Goal: Find specific page/section: Find specific page/section

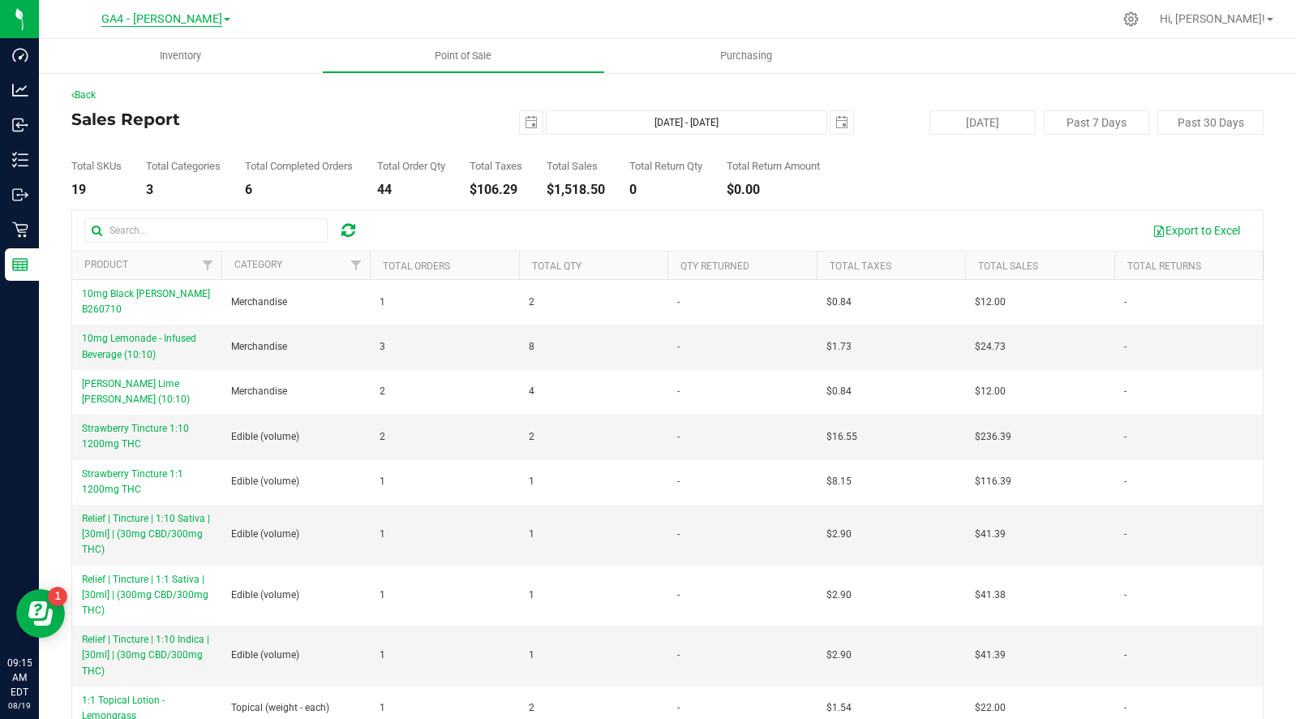
click at [176, 17] on span "GA4 - [PERSON_NAME]" at bounding box center [161, 19] width 121 height 15
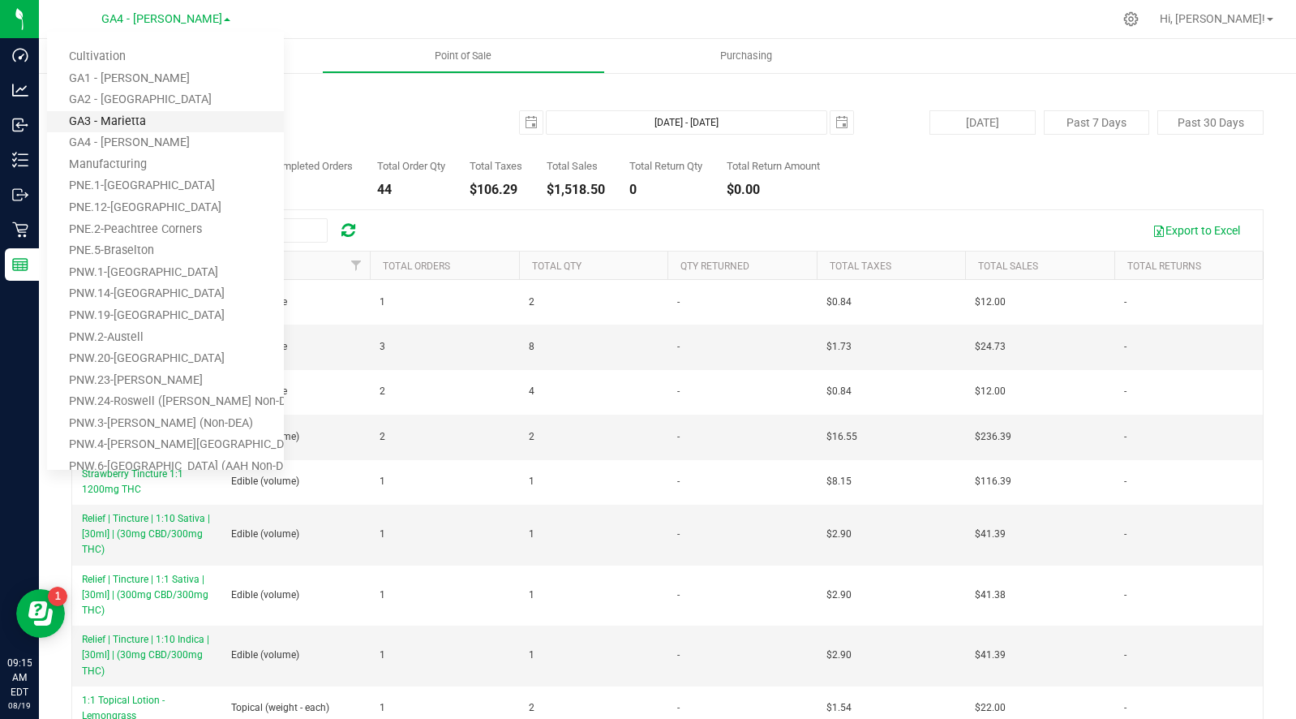
click at [133, 116] on link "GA3 - Marietta" at bounding box center [165, 122] width 237 height 22
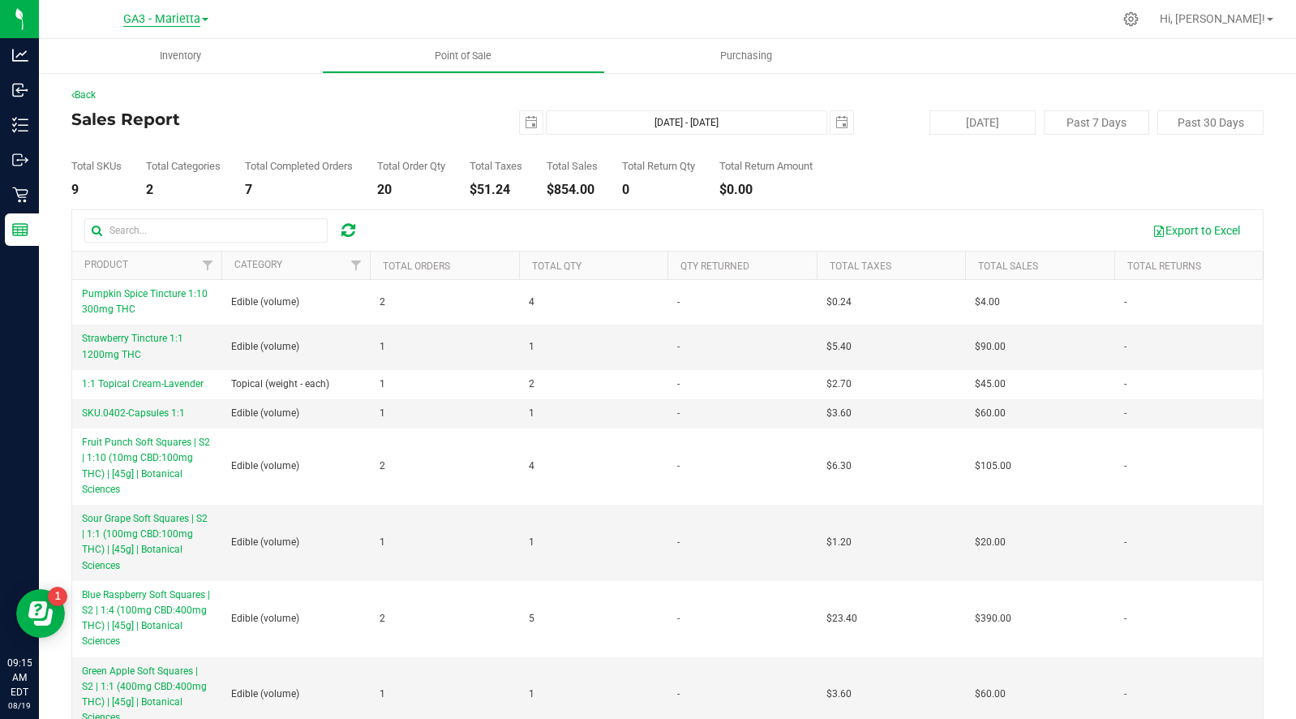
click at [164, 21] on span "GA3 - Marietta" at bounding box center [161, 19] width 77 height 15
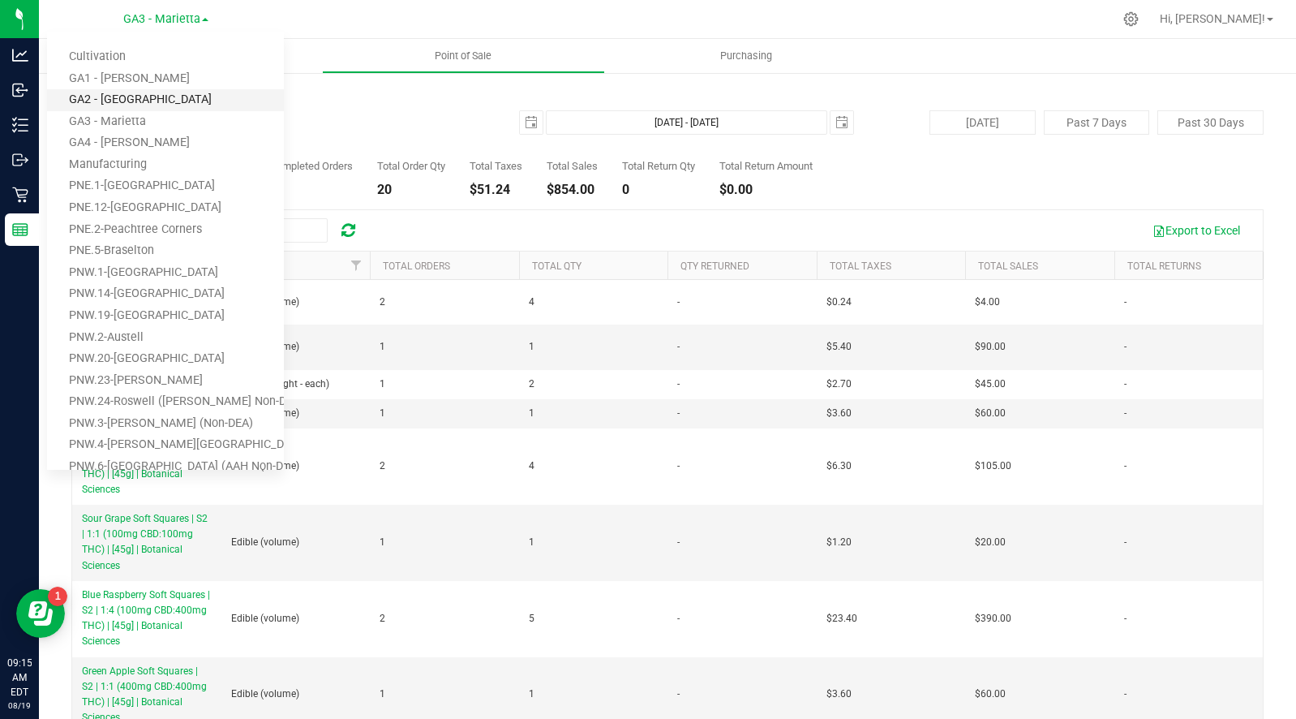
click at [139, 89] on link "GA2 - [GEOGRAPHIC_DATA]" at bounding box center [165, 100] width 237 height 22
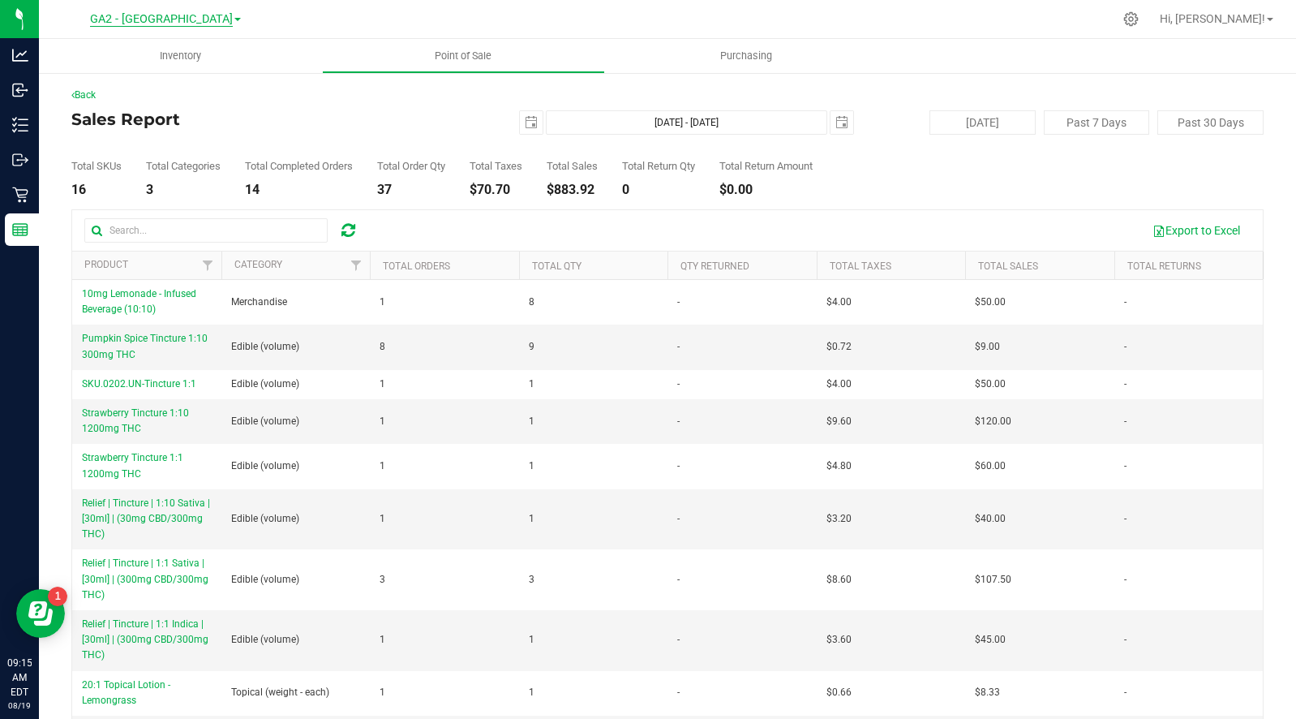
click at [178, 21] on span "GA2 - [GEOGRAPHIC_DATA]" at bounding box center [161, 19] width 143 height 15
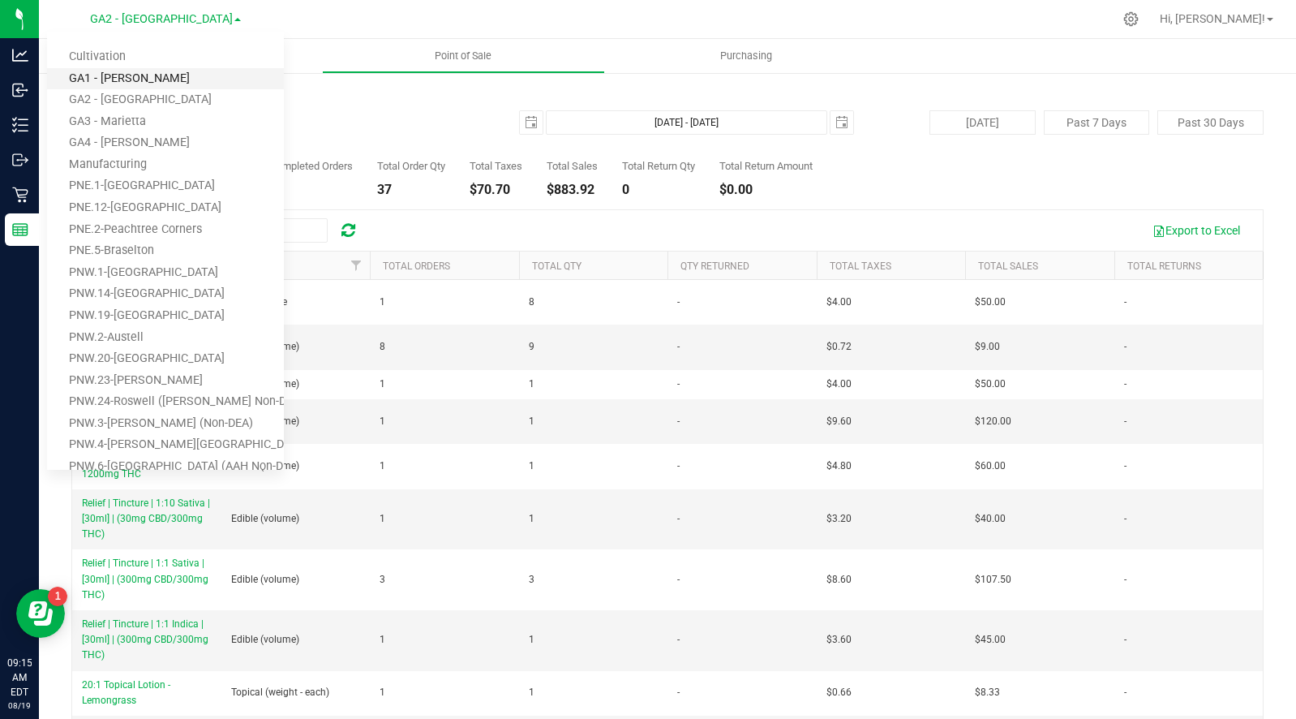
click at [144, 75] on link "GA1 - [PERSON_NAME]" at bounding box center [165, 79] width 237 height 22
